Goal: Task Accomplishment & Management: Manage account settings

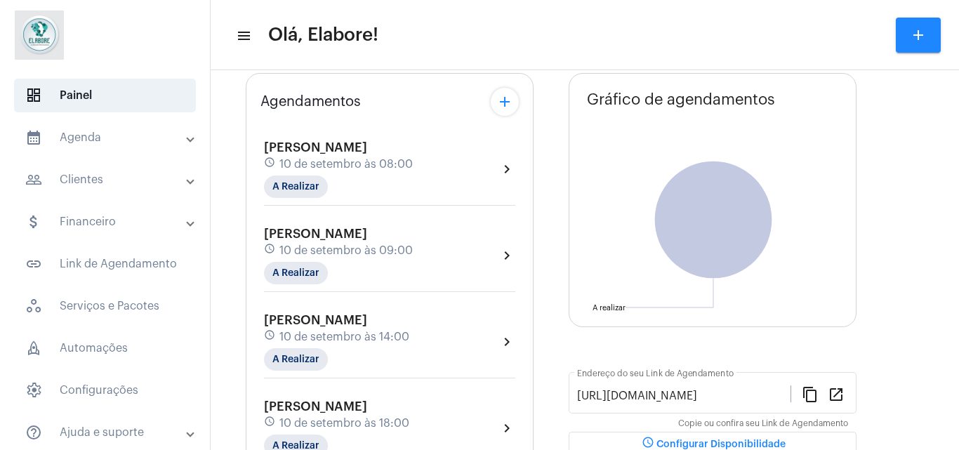
scroll to position [22, 0]
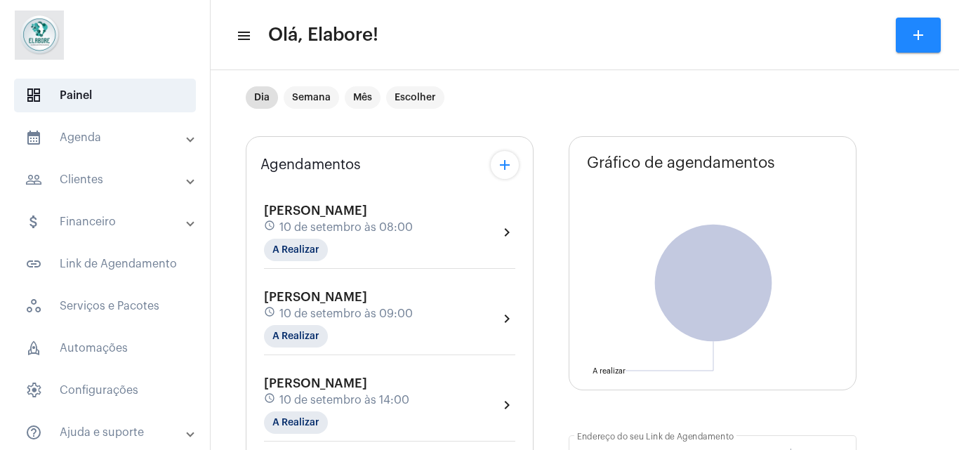
click at [413, 303] on div "[PERSON_NAME] schedule [DATE] 09:00 A Realizar" at bounding box center [338, 319] width 149 height 58
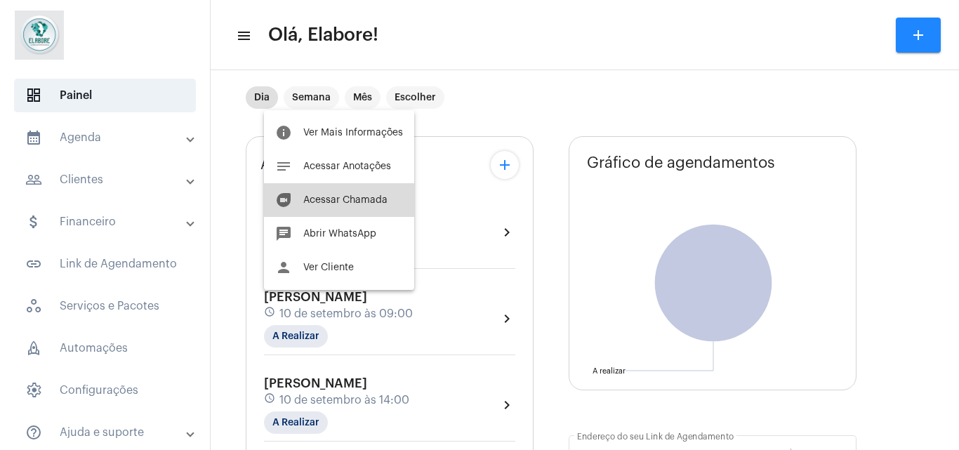
click at [345, 190] on button "duo [PERSON_NAME]" at bounding box center [339, 200] width 150 height 34
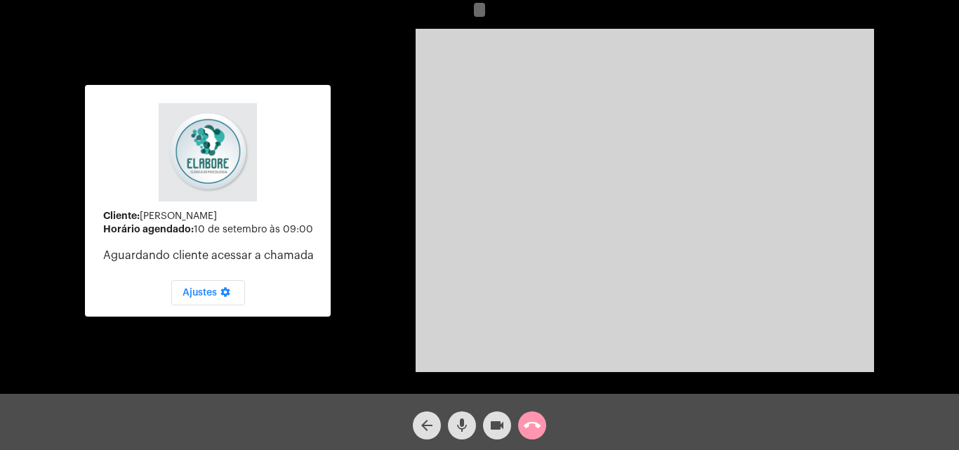
click at [496, 429] on mat-icon "videocam" at bounding box center [496, 425] width 17 height 17
drag, startPoint x: 479, startPoint y: 426, endPoint x: 469, endPoint y: 426, distance: 10.5
click at [469, 426] on div "arrow_back mic videocam_off call_end" at bounding box center [479, 422] width 959 height 56
click at [469, 426] on mat-icon "mic" at bounding box center [461, 425] width 17 height 17
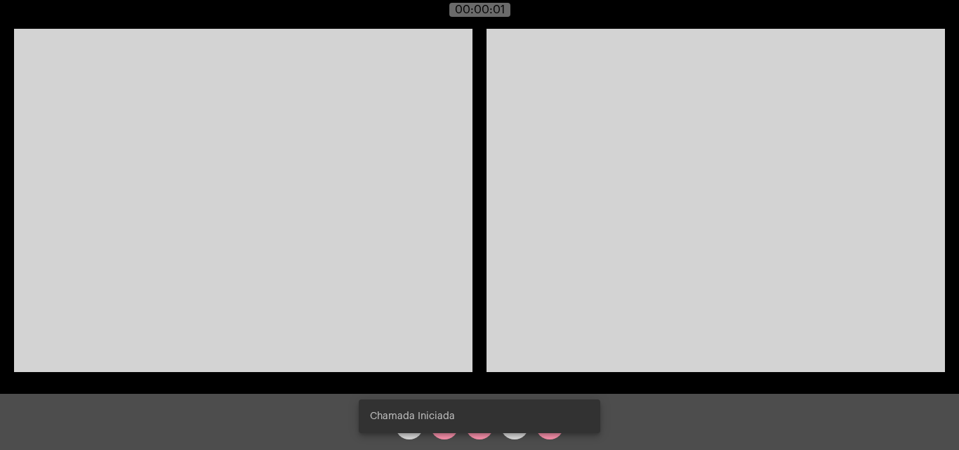
click at [473, 431] on snack-bar-container "Chamada Iniciada" at bounding box center [479, 416] width 241 height 34
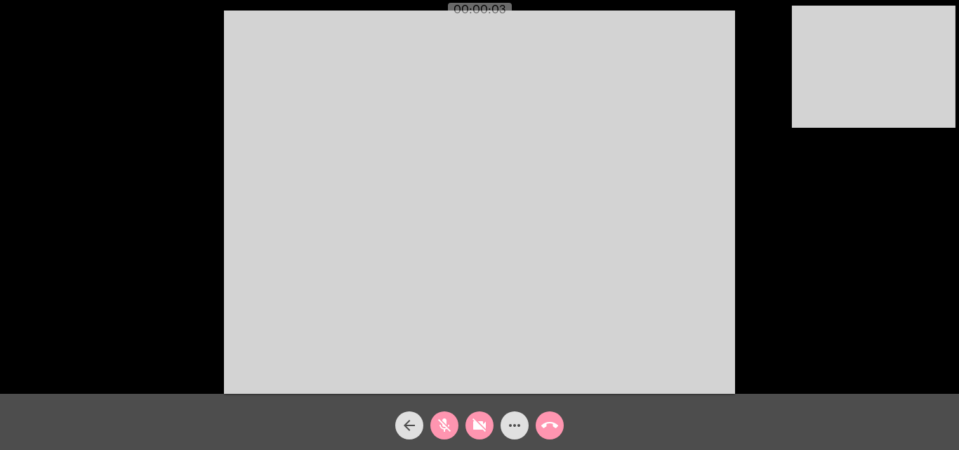
click at [476, 429] on mat-icon "videocam_off" at bounding box center [479, 425] width 17 height 17
click at [449, 427] on mat-icon "mic_off" at bounding box center [444, 425] width 17 height 17
click at [430, 411] on button "mic" at bounding box center [444, 425] width 28 height 28
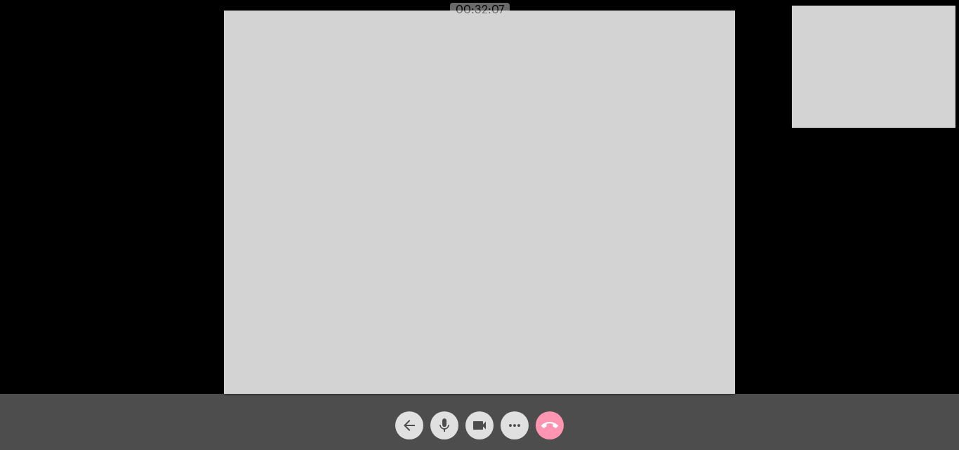
click at [430, 411] on button "mic" at bounding box center [444, 425] width 28 height 28
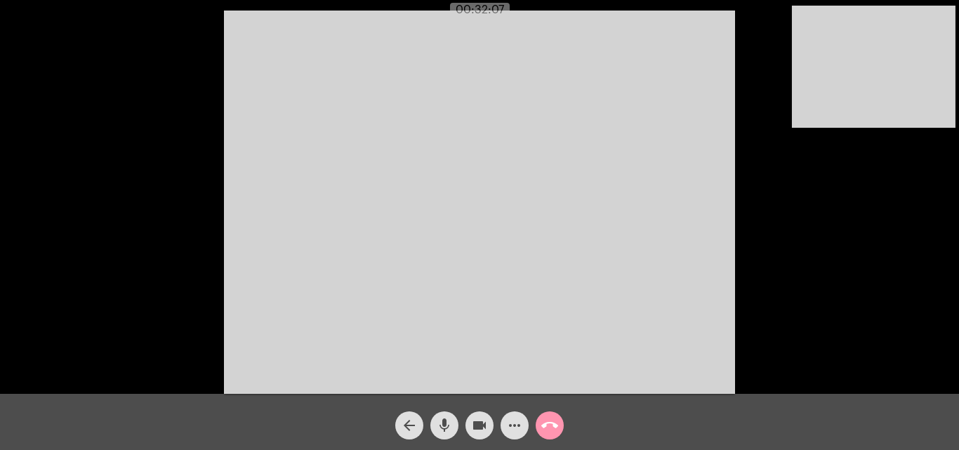
click at [430, 411] on button "mic" at bounding box center [444, 425] width 28 height 28
click at [366, 392] on video at bounding box center [479, 202] width 511 height 383
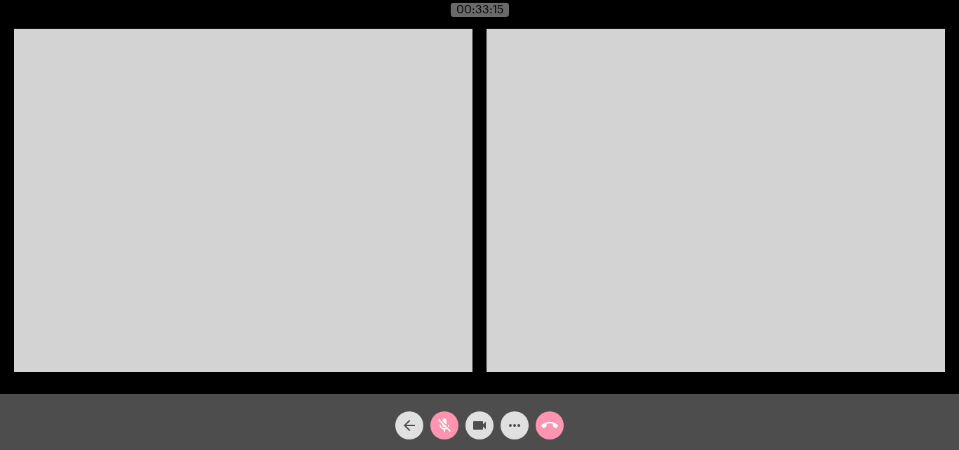
click at [432, 432] on button "mic_off" at bounding box center [444, 425] width 28 height 28
click at [320, 432] on div "arrow_back mic videocam more_horiz call_end" at bounding box center [479, 422] width 959 height 56
click at [509, 310] on video at bounding box center [715, 200] width 458 height 343
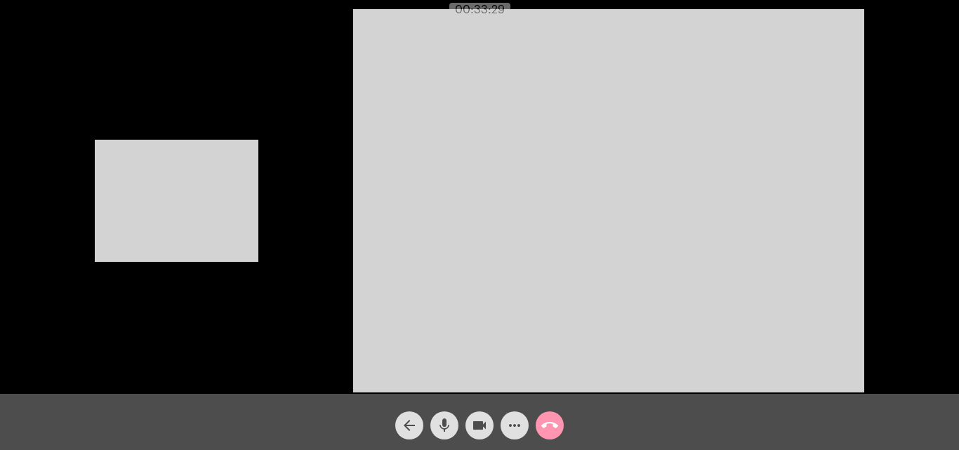
click at [225, 255] on video at bounding box center [177, 201] width 164 height 122
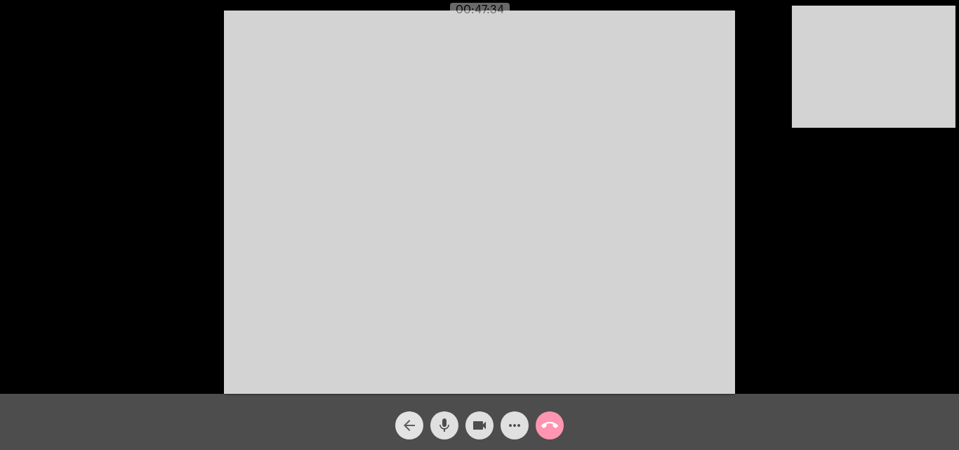
click at [408, 432] on mat-icon "arrow_back" at bounding box center [409, 425] width 17 height 17
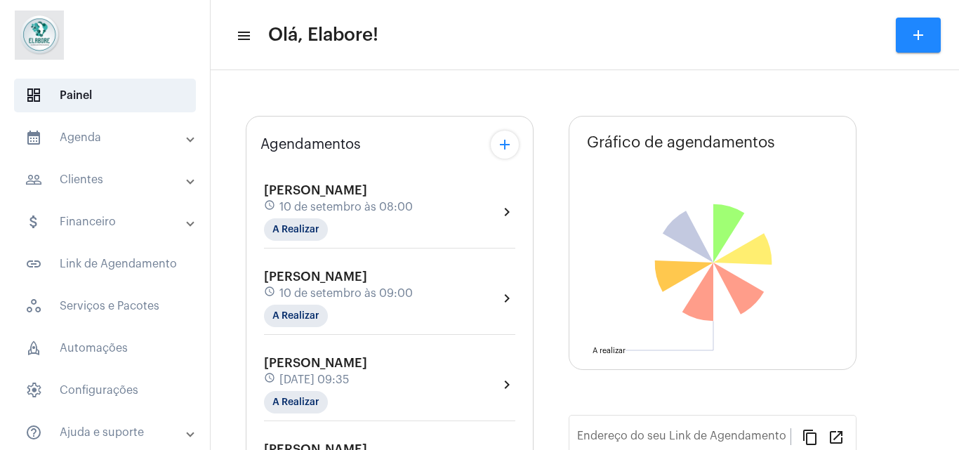
type input "[URL][DOMAIN_NAME]"
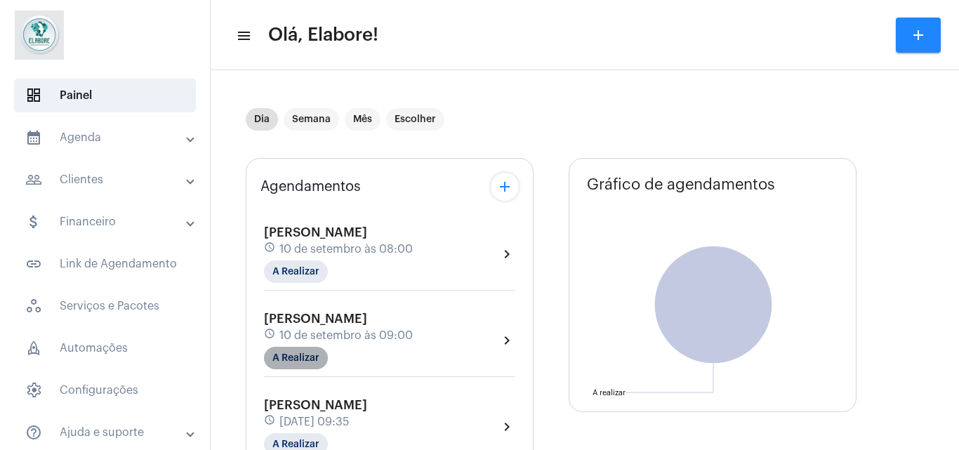
click at [296, 357] on mat-chip "A Realizar" at bounding box center [296, 358] width 64 height 22
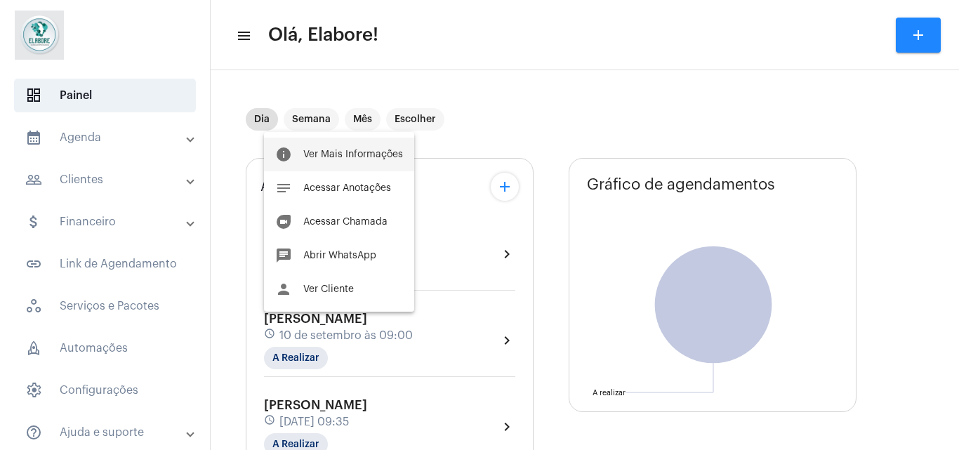
click at [350, 149] on button "info Ver Mais Informações" at bounding box center [339, 155] width 150 height 34
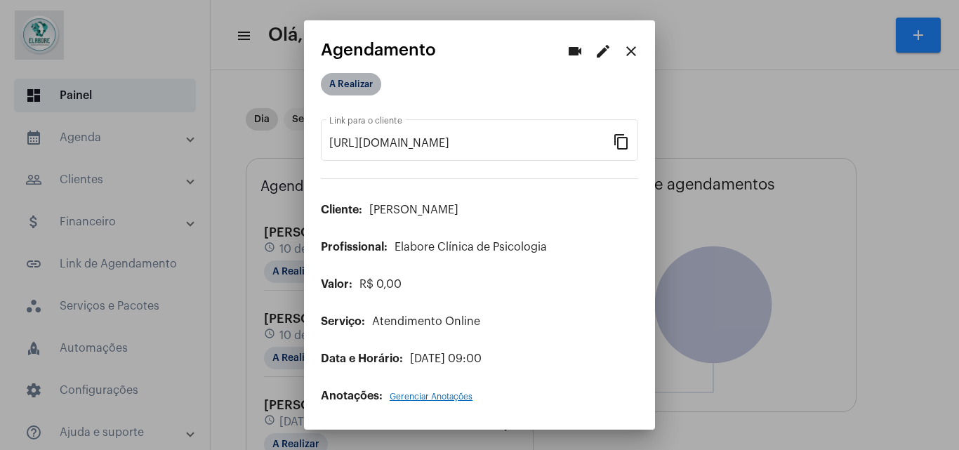
click at [351, 86] on mat-chip "A Realizar" at bounding box center [351, 84] width 60 height 22
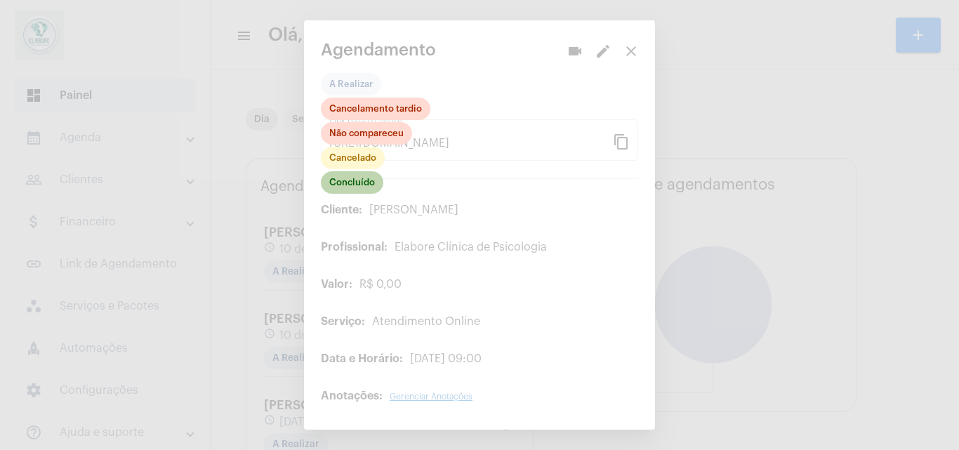
click at [361, 181] on mat-chip "Concluído" at bounding box center [352, 182] width 62 height 22
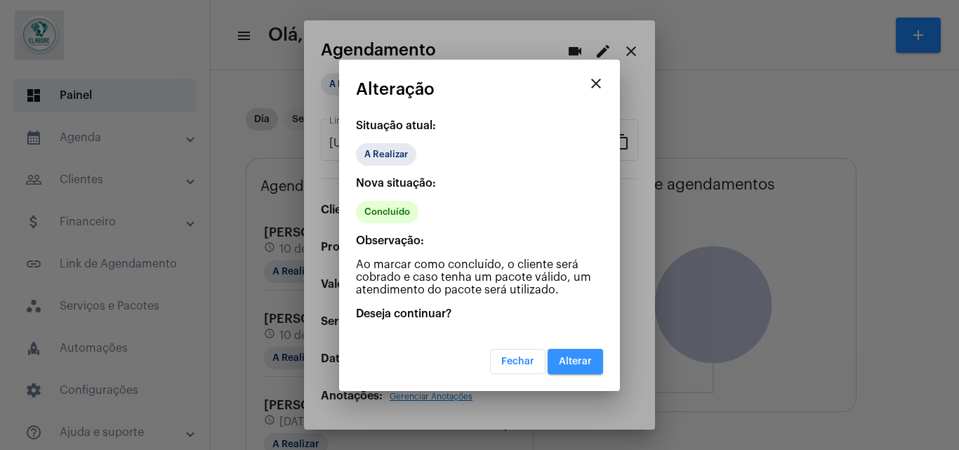
click at [596, 358] on button "Alterar" at bounding box center [574, 361] width 55 height 25
